Goal: Task Accomplishment & Management: Use online tool/utility

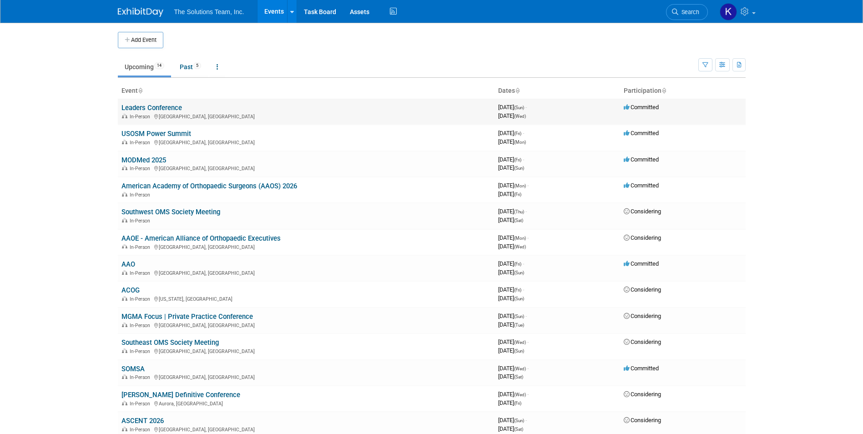
click at [156, 106] on link "Leaders Conference" at bounding box center [151, 108] width 61 height 8
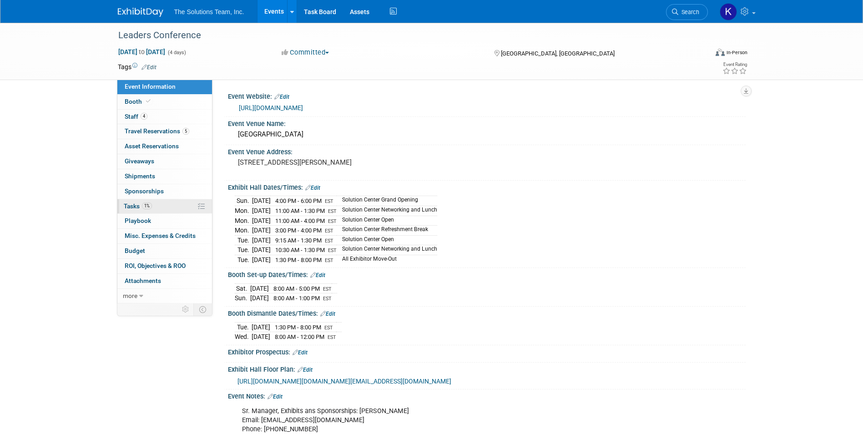
click at [162, 204] on link "1% Tasks 1%" at bounding box center [164, 206] width 95 height 15
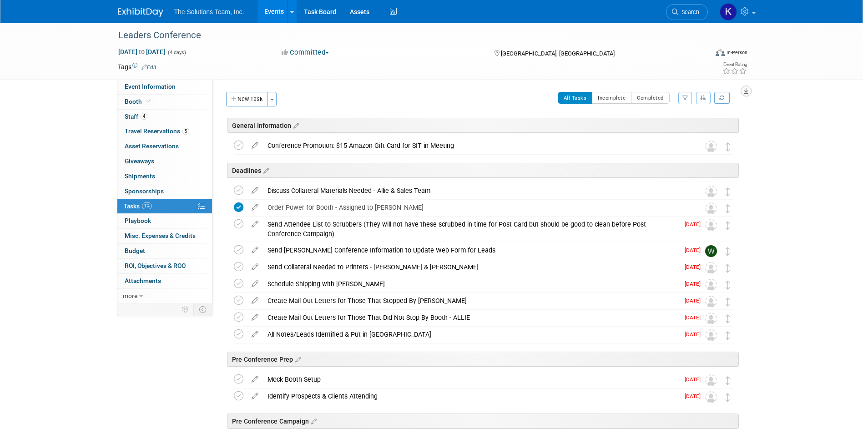
click at [744, 90] on icon "button" at bounding box center [746, 91] width 5 height 6
click at [668, 115] on link "Export tab to PDF" at bounding box center [691, 117] width 106 height 13
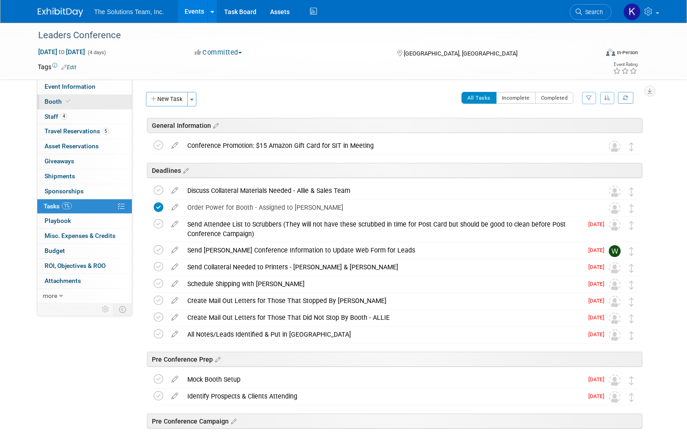
click at [76, 102] on link "Booth" at bounding box center [84, 102] width 95 height 15
